Goal: Find specific page/section: Find specific page/section

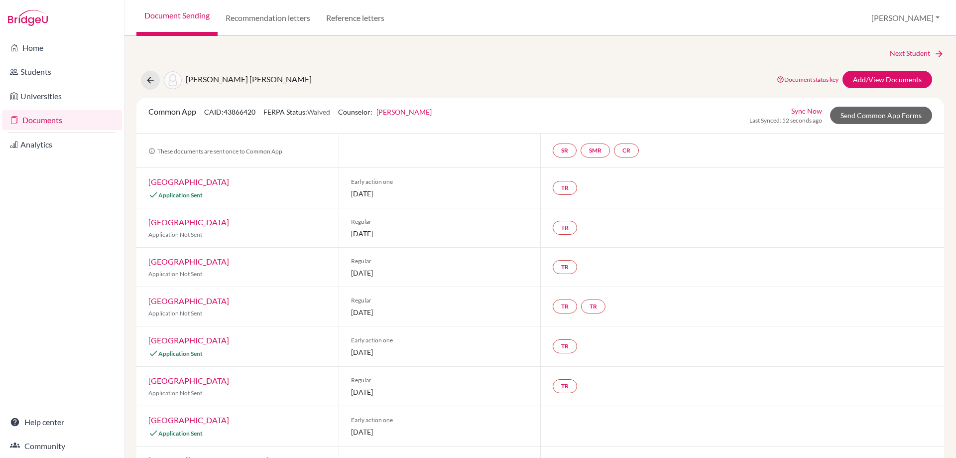
scroll to position [359, 0]
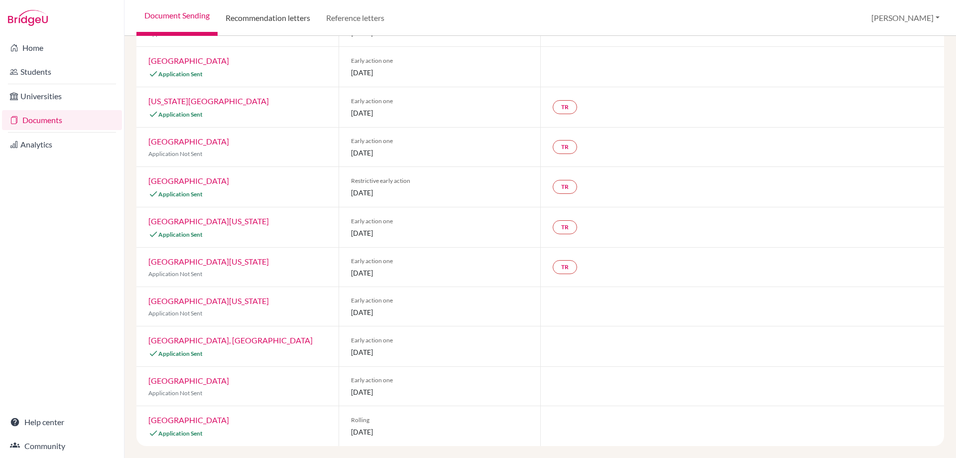
click at [311, 13] on link "Recommendation letters" at bounding box center [268, 18] width 101 height 36
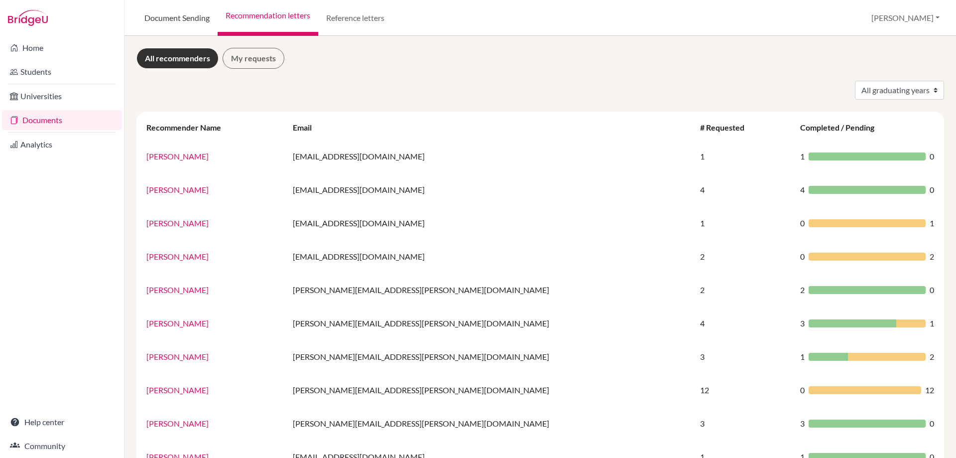
click at [172, 15] on link "Document Sending" at bounding box center [176, 18] width 81 height 36
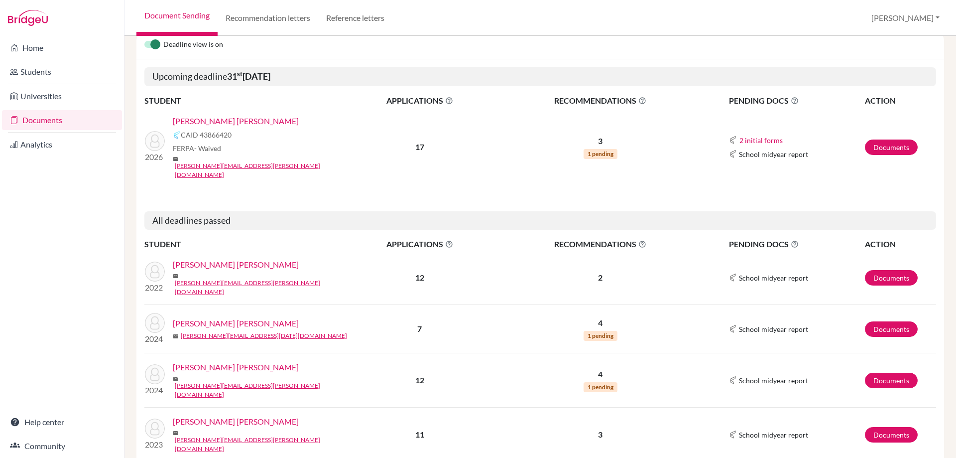
scroll to position [116, 0]
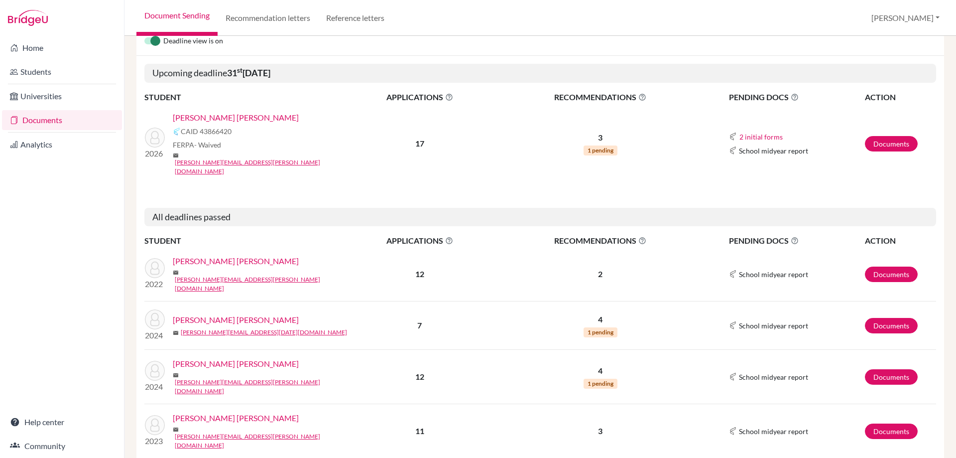
click at [234, 357] on link "[PERSON_NAME] [PERSON_NAME]" at bounding box center [236, 363] width 126 height 12
click at [235, 432] on link "novoa.rebeca@eastudents.edu.sv" at bounding box center [263, 441] width 176 height 18
click at [209, 412] on link "Novoa Tarazi, Rebeca" at bounding box center [236, 418] width 126 height 12
click at [213, 112] on link "[PERSON_NAME] [PERSON_NAME]" at bounding box center [236, 118] width 126 height 12
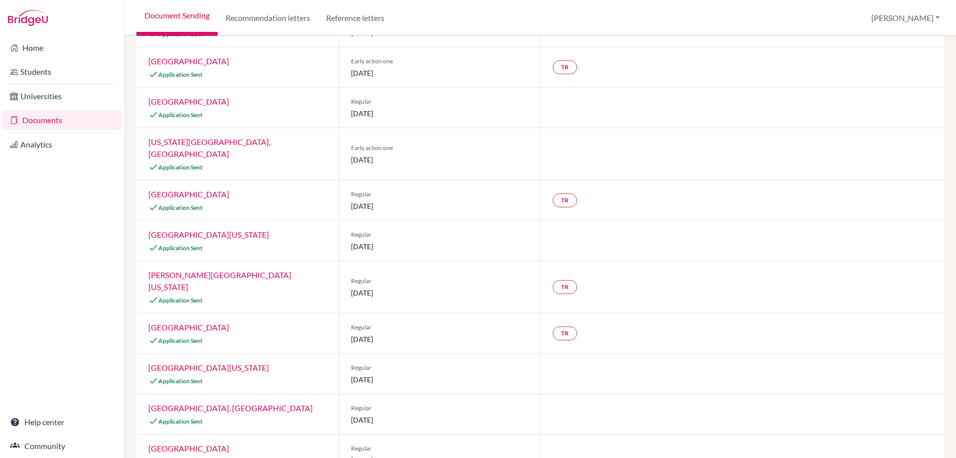
scroll to position [204, 0]
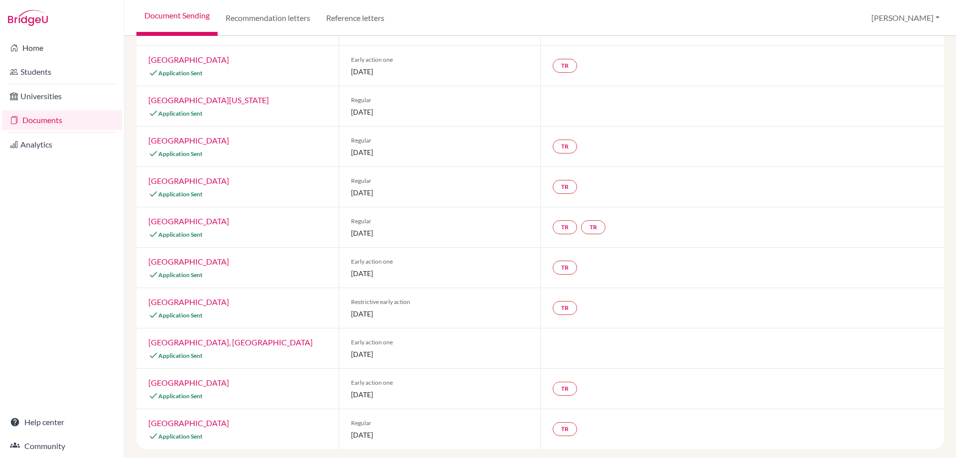
scroll to position [163, 0]
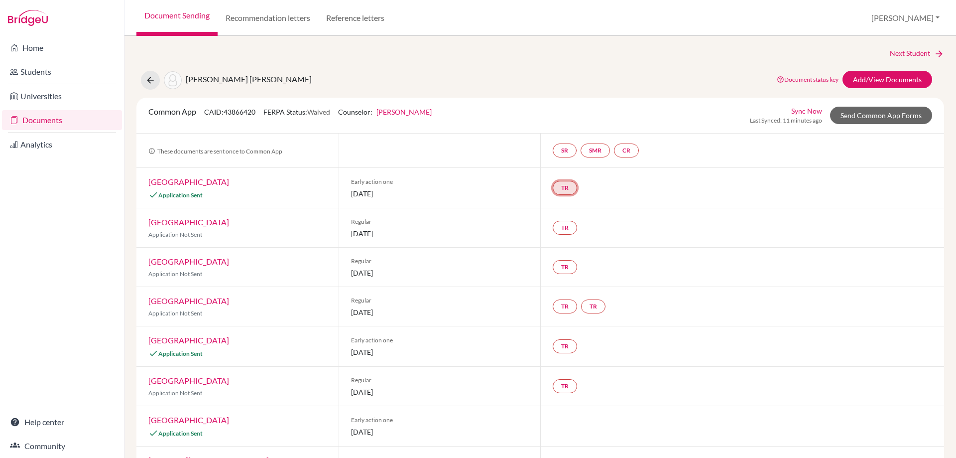
click at [568, 189] on link "TR" at bounding box center [565, 188] width 24 height 14
click at [551, 102] on div "Common App CAID: 43866420 FERPA Status: Waived Counselor: Greg Barnes First Nam…" at bounding box center [540, 116] width 808 height 36
click at [588, 149] on link "SMR" at bounding box center [594, 150] width 29 height 14
click at [560, 152] on link "SR" at bounding box center [565, 150] width 24 height 14
click at [625, 151] on link "CR" at bounding box center [626, 150] width 25 height 14
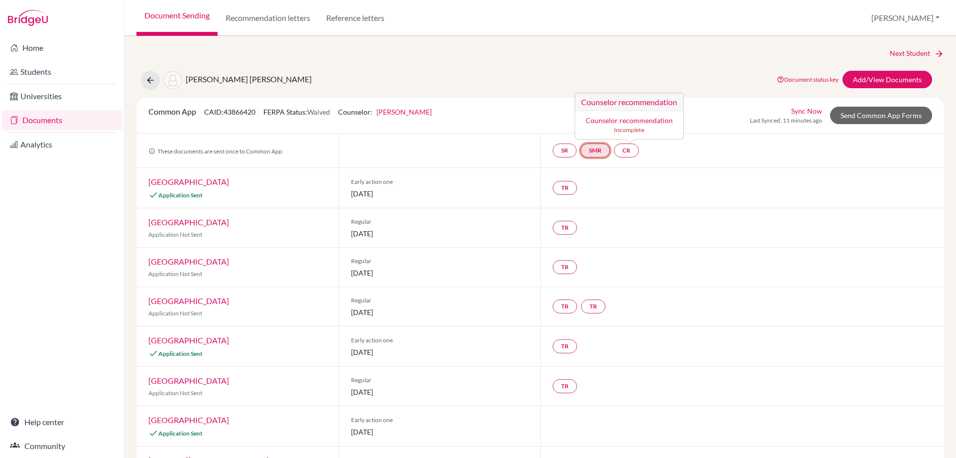
click at [597, 150] on link "SMR" at bounding box center [594, 150] width 29 height 14
click at [542, 151] on div "SR SMR School midyear report School midyear report Incomplete CR" at bounding box center [742, 150] width 404 height 34
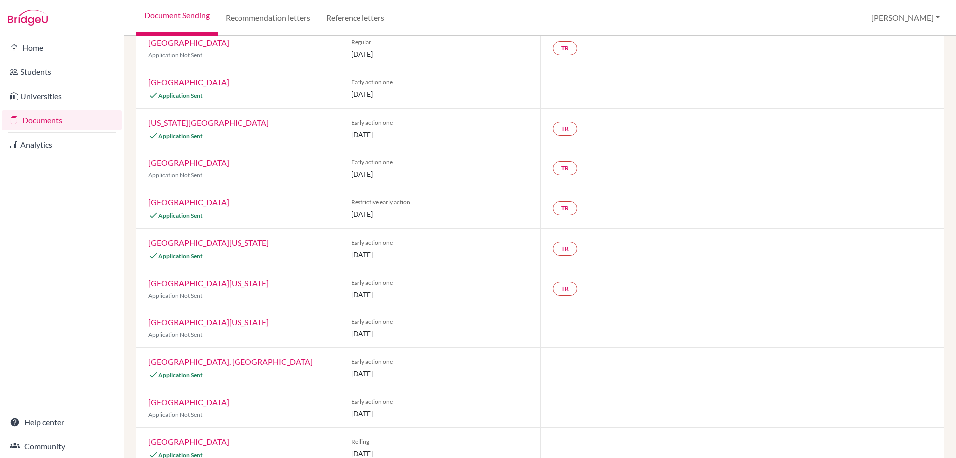
scroll to position [438, 0]
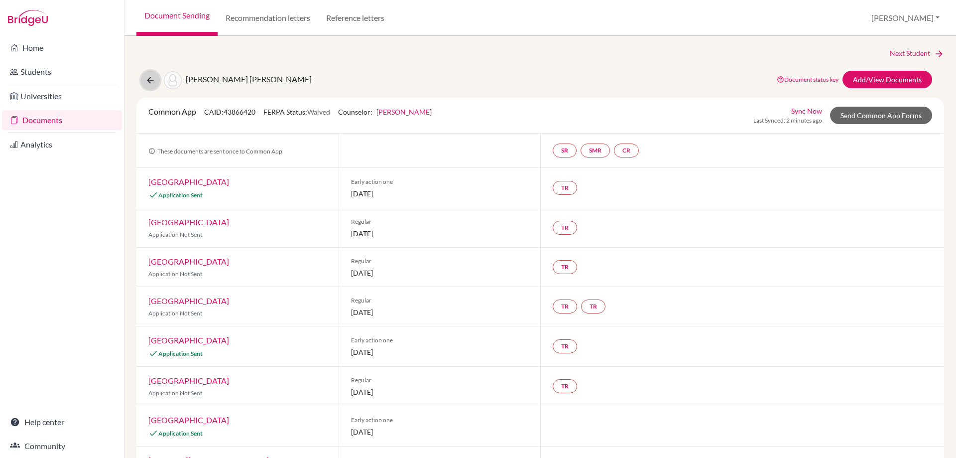
click at [151, 76] on icon at bounding box center [150, 80] width 10 height 10
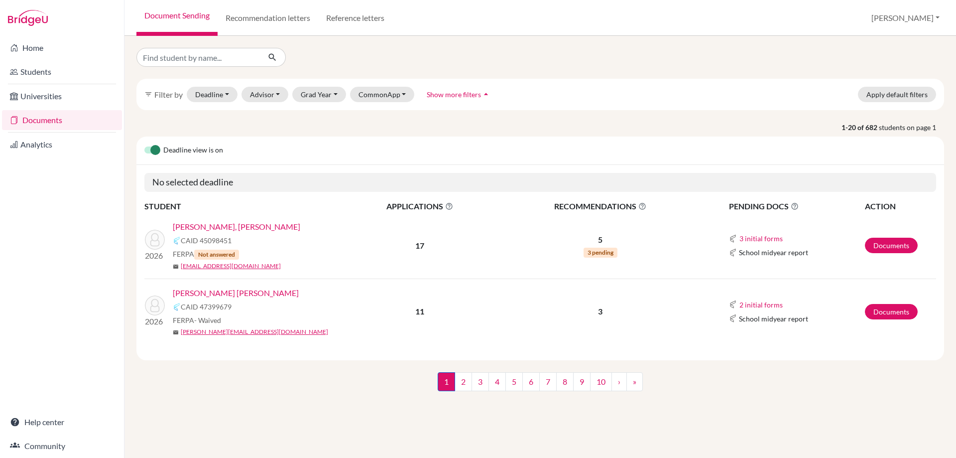
click at [260, 290] on link "[PERSON_NAME] [PERSON_NAME]" at bounding box center [236, 293] width 126 height 12
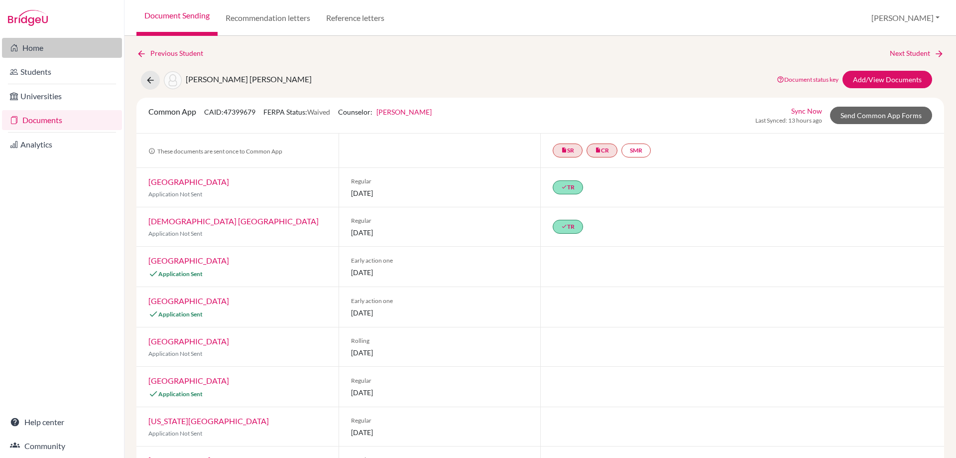
click at [51, 49] on link "Home" at bounding box center [62, 48] width 120 height 20
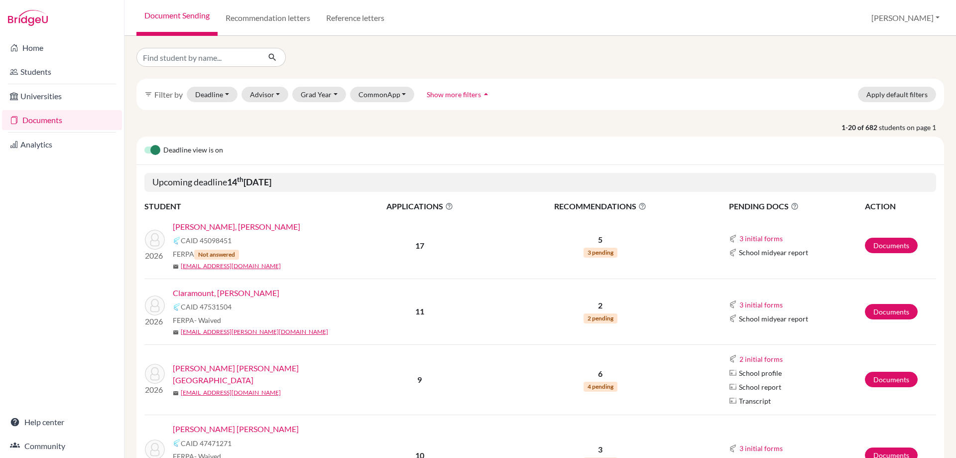
scroll to position [50, 0]
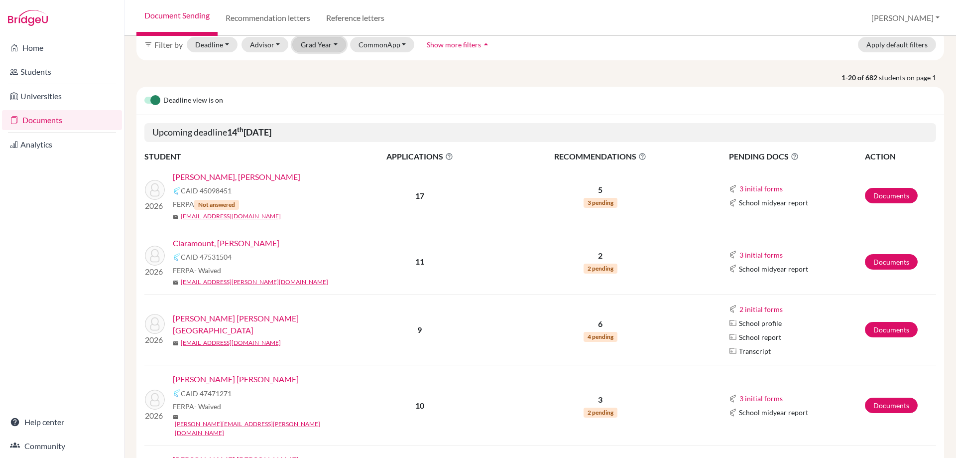
click at [323, 45] on button "Grad Year" at bounding box center [319, 44] width 54 height 15
click at [324, 72] on button "2026" at bounding box center [322, 66] width 59 height 16
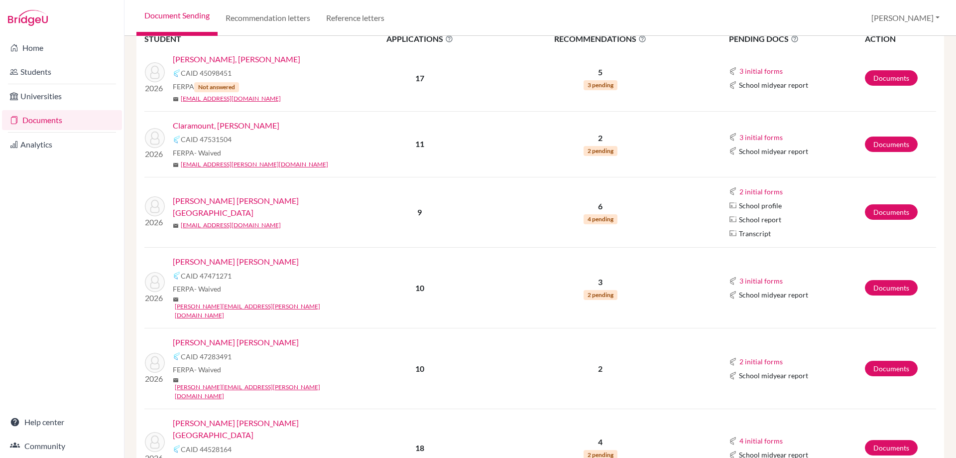
scroll to position [249, 0]
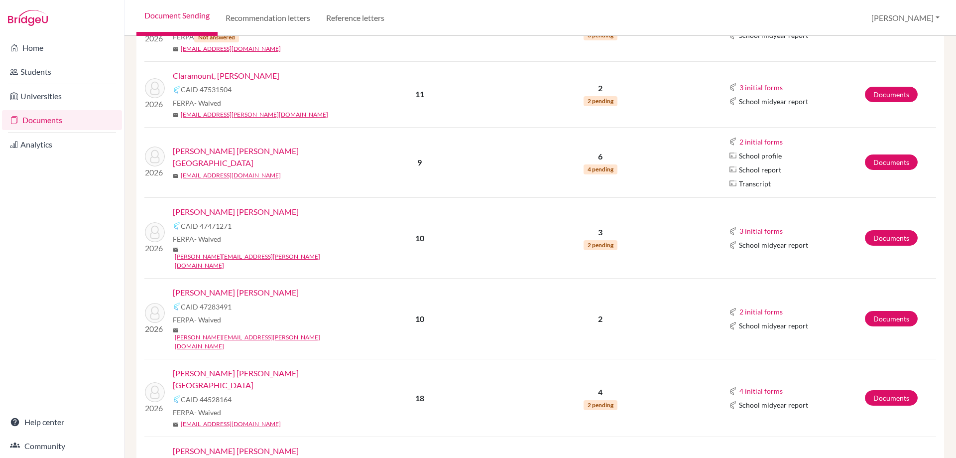
click at [244, 76] on link "Claramount, [PERSON_NAME]" at bounding box center [226, 76] width 107 height 12
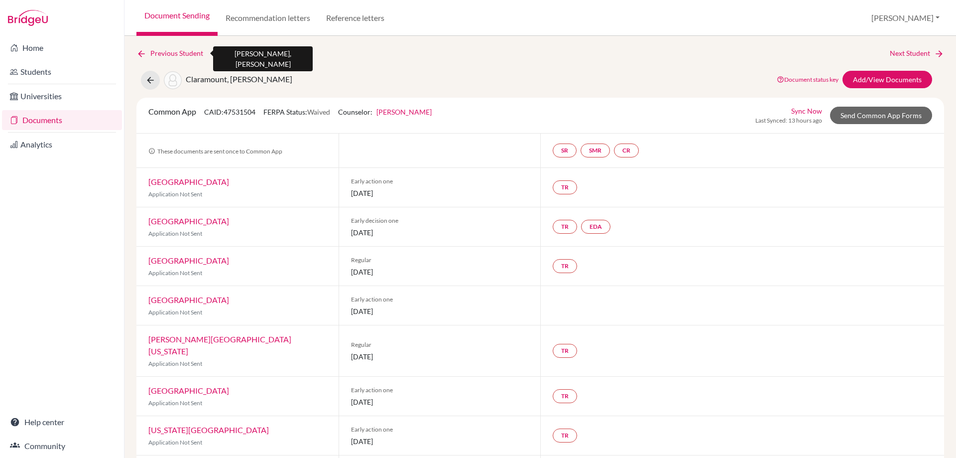
click at [158, 53] on link "Previous Student" at bounding box center [173, 53] width 75 height 11
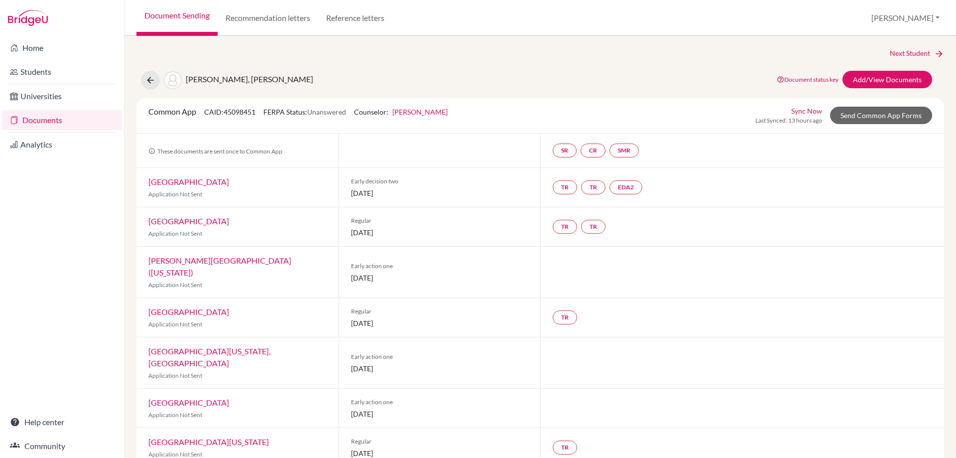
drag, startPoint x: 309, startPoint y: 111, endPoint x: 355, endPoint y: 111, distance: 45.8
click at [355, 111] on div "Common App CAID: 45098451 FERPA Status: Unanswered Counselor: Greg Barnes First…" at bounding box center [298, 115] width 314 height 19
click at [38, 44] on link "Home" at bounding box center [62, 48] width 120 height 20
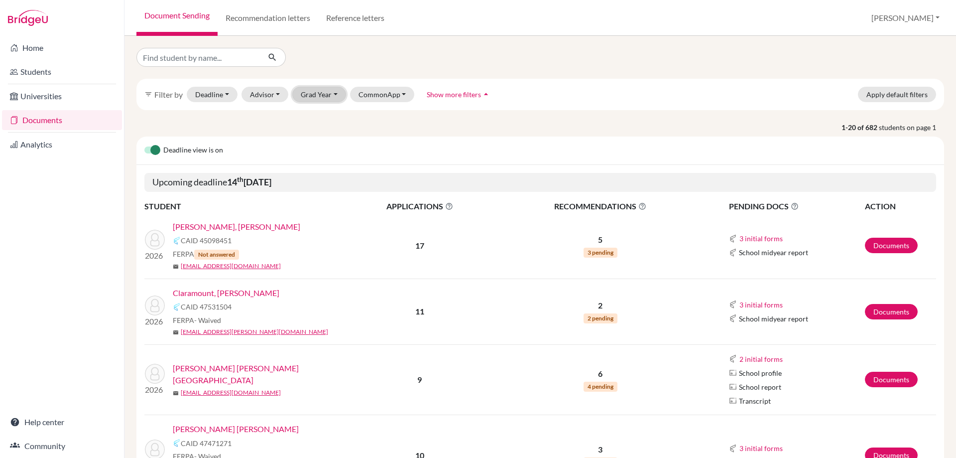
click at [313, 92] on button "Grad Year" at bounding box center [319, 94] width 54 height 15
click at [322, 119] on span "2026" at bounding box center [314, 116] width 18 height 12
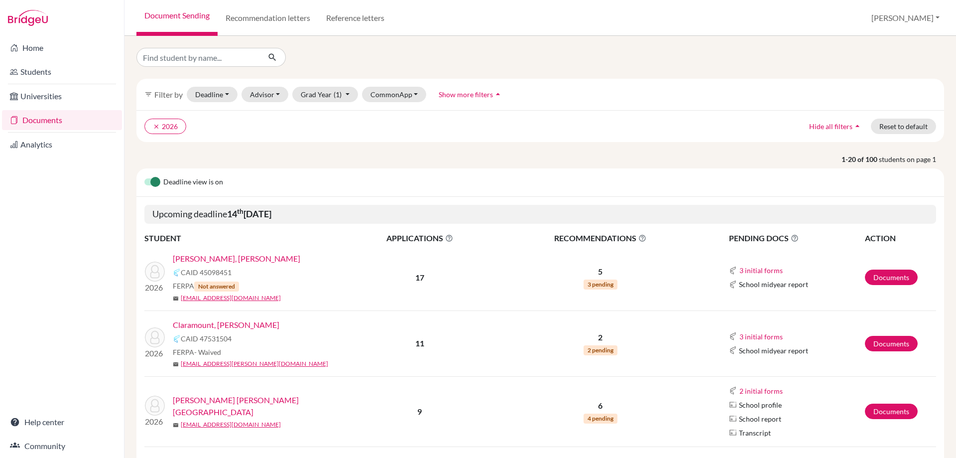
click at [42, 120] on link "Documents" at bounding box center [62, 120] width 120 height 20
